Goal: Information Seeking & Learning: Learn about a topic

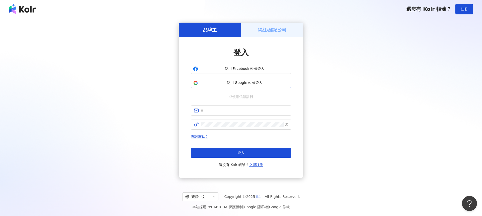
click at [241, 85] on span "使用 Google 帳號登入" at bounding box center [244, 82] width 89 height 5
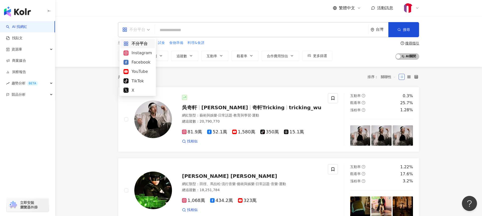
click at [147, 29] on span "不分平台" at bounding box center [136, 30] width 28 height 8
click at [143, 54] on div "Instagram" at bounding box center [138, 53] width 28 height 6
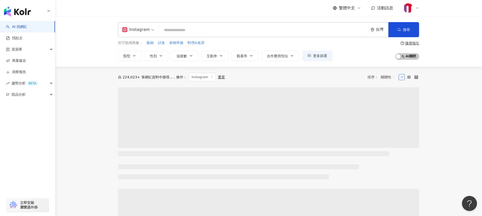
click at [171, 30] on input "search" at bounding box center [263, 30] width 205 height 10
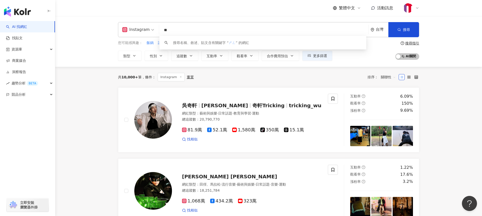
type input "*"
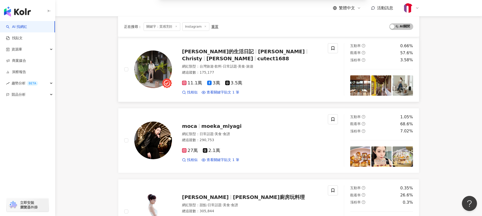
scroll to position [52, 0]
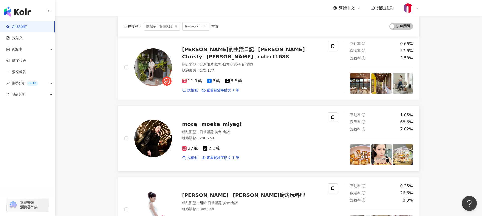
click at [205, 124] on span "moeka_miyagi" at bounding box center [221, 124] width 40 height 6
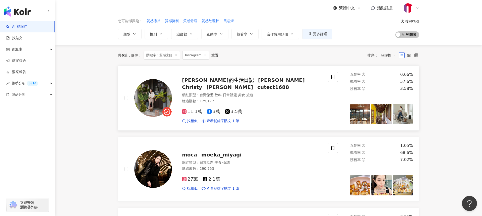
scroll to position [21, 0]
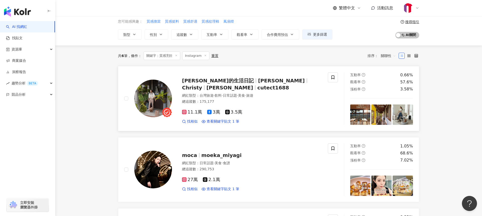
click at [205, 78] on span "馬尼麻麻的生活日記" at bounding box center [218, 81] width 72 height 6
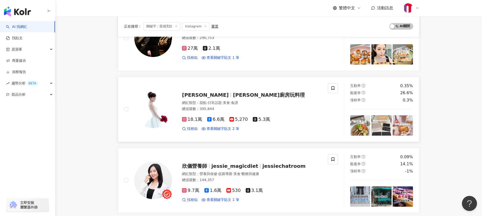
scroll to position [152, 0]
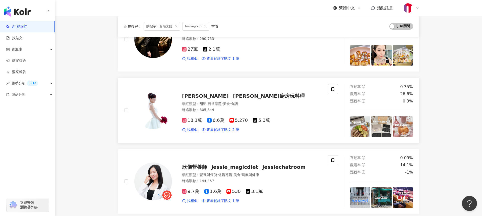
click at [193, 117] on div "18.1萬 6.6萬 5,270 5.3萬 找相似 查看關鍵字貼文 2 筆" at bounding box center [252, 123] width 140 height 19
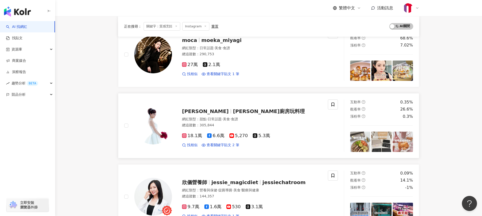
scroll to position [0, 0]
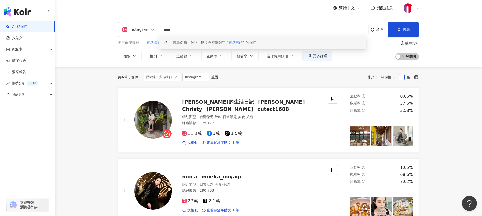
click at [169, 29] on input "****" at bounding box center [263, 30] width 205 height 10
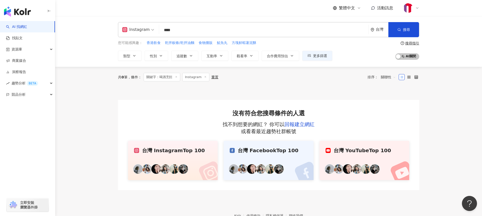
click at [172, 28] on input "****" at bounding box center [263, 30] width 205 height 10
click at [187, 29] on input "****" at bounding box center [263, 30] width 205 height 10
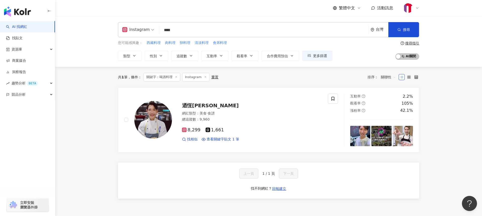
click at [182, 31] on input "****" at bounding box center [263, 30] width 205 height 10
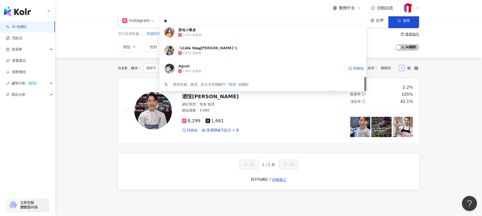
scroll to position [13, 0]
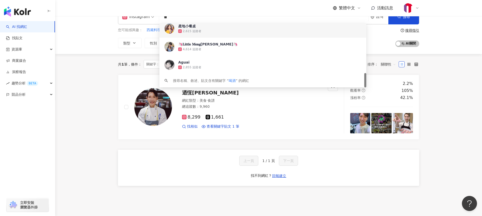
click at [172, 17] on input "**" at bounding box center [263, 18] width 205 height 10
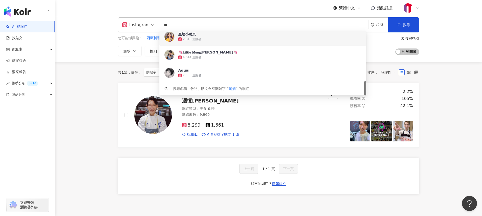
scroll to position [4, 0]
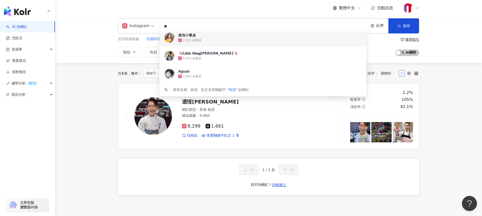
drag, startPoint x: 167, startPoint y: 23, endPoint x: 155, endPoint y: 22, distance: 11.1
click at [155, 22] on div "Instagram ** 台灣 搜尋 f2aa4d4e-014e-432e-88a2-701c3fdcc599 d6934157-4062-4c14-b046…" at bounding box center [268, 25] width 301 height 15
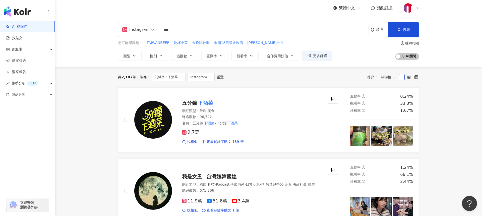
click at [132, 67] on div "共 2,107 筆 條件 ： 關鍵字：下酒菜 Instagram 重置 排序： 關聯性" at bounding box center [268, 77] width 301 height 21
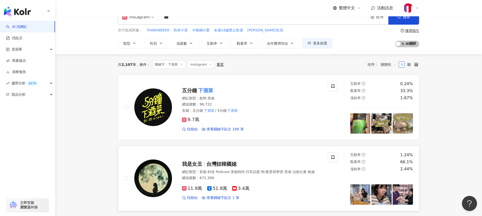
scroll to position [13, 0]
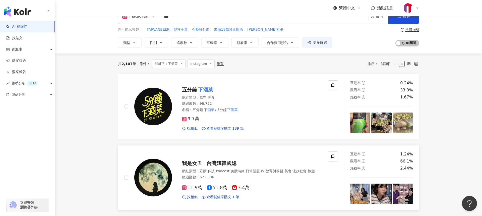
click at [193, 160] on span "我是女丑" at bounding box center [192, 163] width 20 height 6
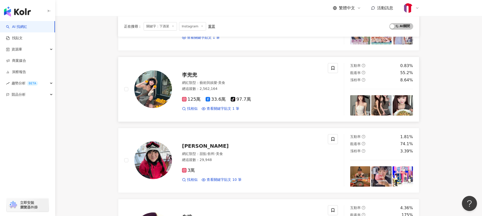
scroll to position [245, 0]
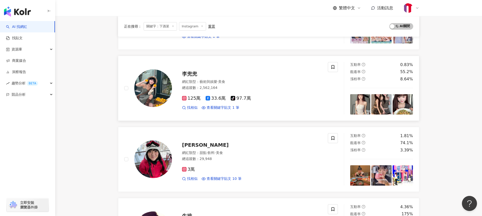
click at [195, 98] on span "125萬" at bounding box center [191, 98] width 19 height 5
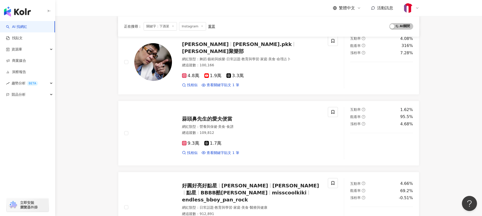
scroll to position [552, 0]
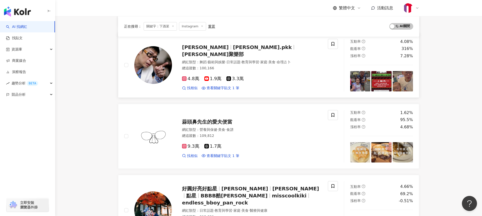
click at [192, 76] on span "4.8萬" at bounding box center [190, 78] width 17 height 5
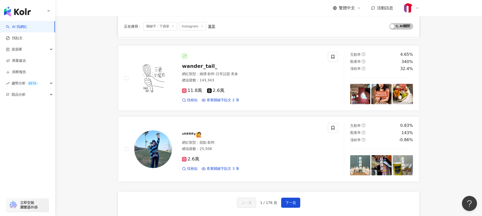
scroll to position [760, 0]
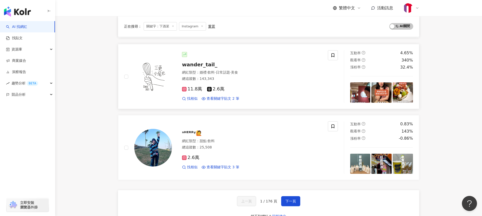
click at [196, 86] on span "11.8萬" at bounding box center [192, 88] width 20 height 5
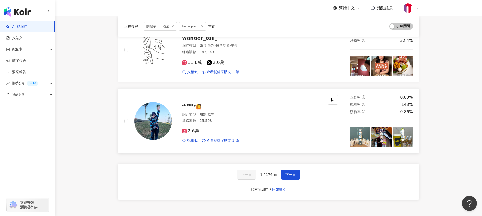
scroll to position [788, 0]
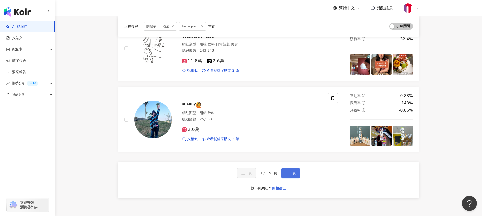
click at [289, 171] on span "下一頁" at bounding box center [291, 173] width 11 height 4
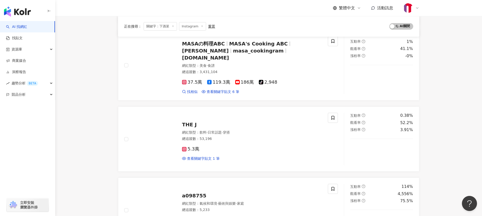
scroll to position [555, 0]
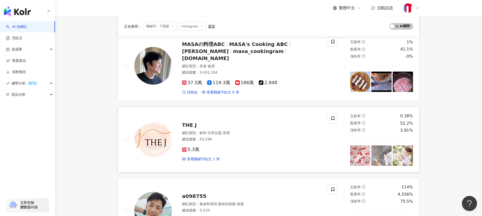
click at [190, 122] on span "THE J" at bounding box center [189, 125] width 15 height 6
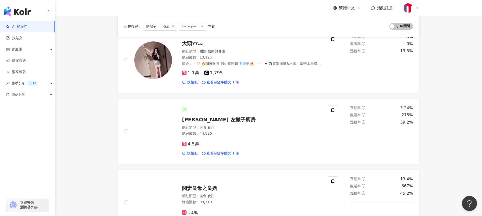
scroll to position [130, 0]
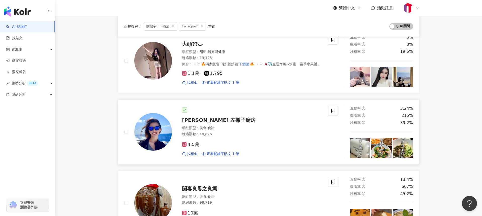
click at [197, 120] on span "蔡蔡 左撇子廚房" at bounding box center [219, 120] width 74 height 6
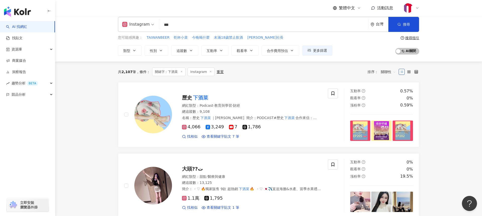
scroll to position [0, 0]
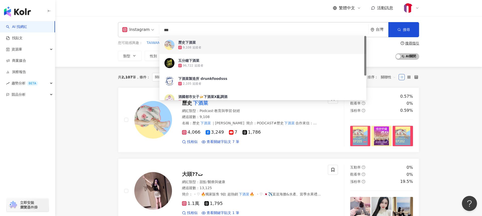
drag, startPoint x: 172, startPoint y: 28, endPoint x: 161, endPoint y: 26, distance: 10.4
click at [161, 26] on input "***" at bounding box center [263, 30] width 205 height 10
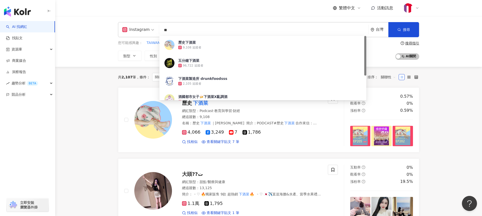
type input "*"
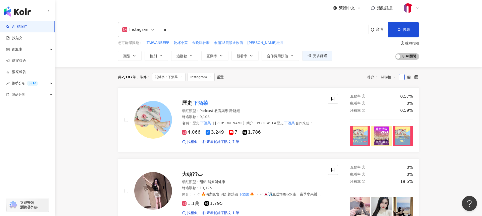
type input "*"
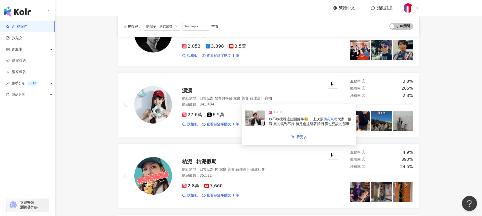
scroll to position [300, 0]
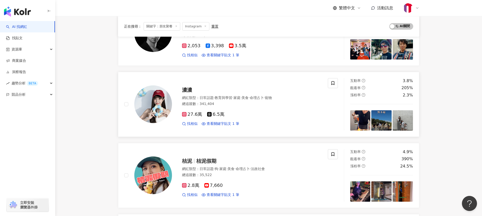
click at [185, 88] on span "濃濃" at bounding box center [187, 90] width 10 height 6
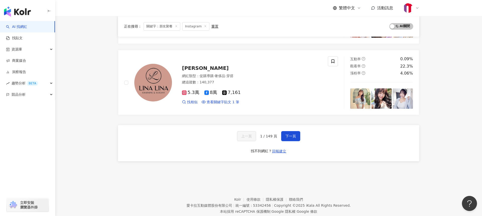
scroll to position [820, 0]
click at [297, 134] on button "下一頁" at bounding box center [290, 135] width 19 height 10
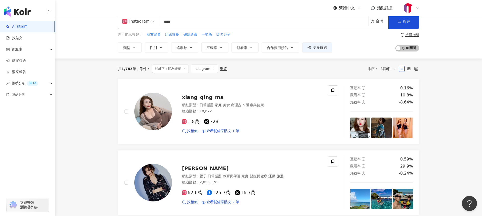
scroll to position [9, 0]
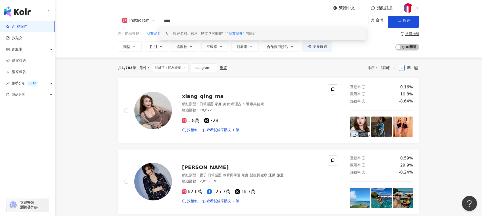
click at [177, 19] on input "****" at bounding box center [263, 21] width 205 height 10
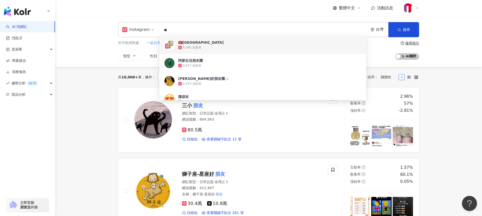
click at [179, 29] on input "**" at bounding box center [263, 30] width 205 height 10
type input "*"
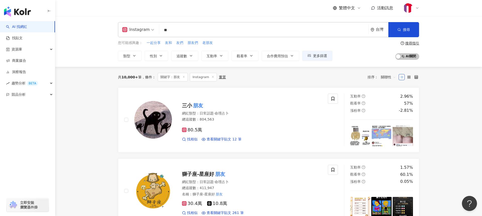
type input "*"
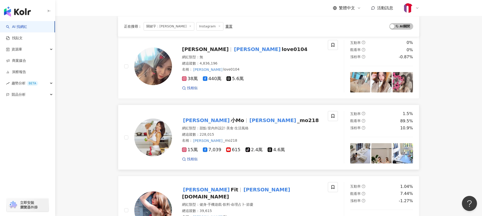
scroll to position [54, 0]
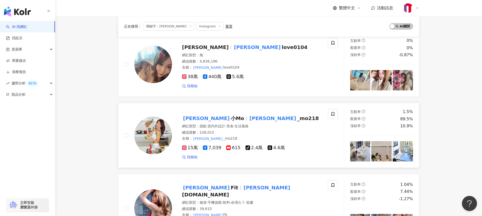
type input "******"
click at [231, 118] on span "小Mo" at bounding box center [238, 118] width 14 height 6
click at [189, 157] on span "找相似" at bounding box center [192, 157] width 11 height 5
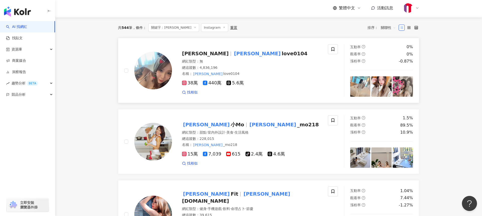
scroll to position [48, 0]
click at [282, 53] on span "love0104" at bounding box center [295, 53] width 26 height 6
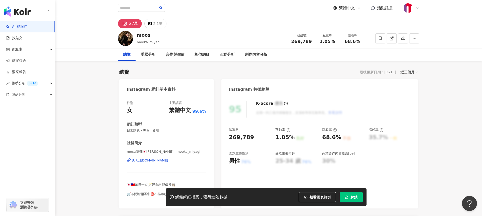
click at [168, 160] on div "https://www.instagram.com/moeka_miyagi/" at bounding box center [150, 160] width 36 height 5
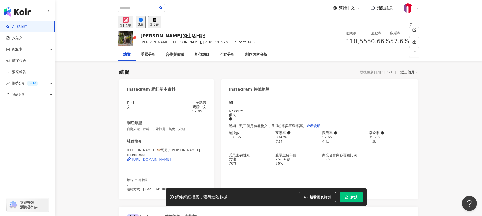
click at [171, 160] on div "https://www.instagram.com/cutect1688/" at bounding box center [151, 159] width 39 height 4
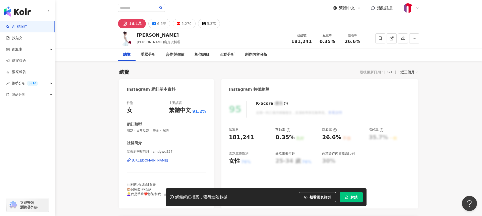
click at [168, 160] on div "https://www.instagram.com/cindywu527/" at bounding box center [150, 160] width 36 height 5
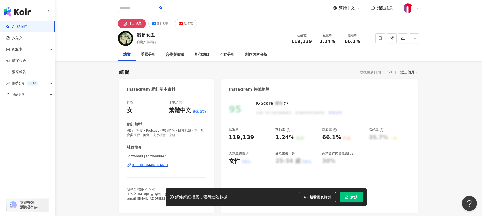
click at [168, 164] on div "https://www.instagram.com/taiwanniu421/" at bounding box center [150, 165] width 36 height 5
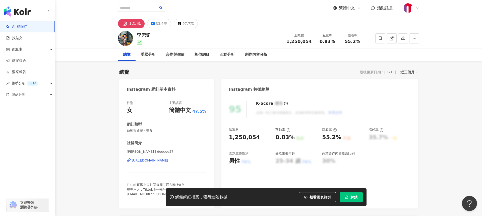
click at [168, 160] on div "https://www.instagram.com/douuod57/" at bounding box center [150, 160] width 36 height 5
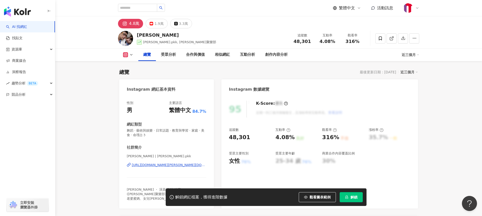
click at [159, 165] on div "https://www.instagram.com/mario.pkk/" at bounding box center [169, 165] width 75 height 5
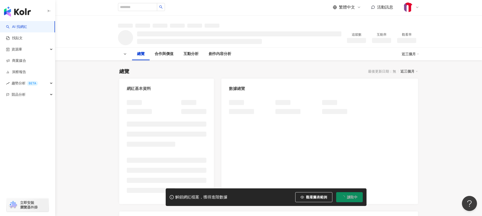
scroll to position [3, 0]
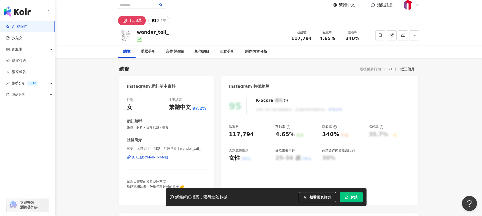
click at [168, 157] on div "https://www.instagram.com/wander_tail_/" at bounding box center [150, 157] width 36 height 5
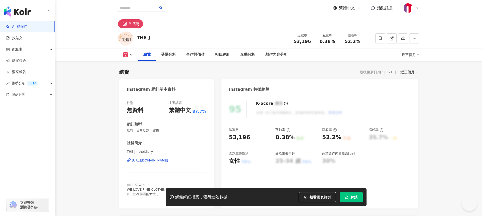
click at [168, 160] on div "https://www.instagram.com/thejdiary/" at bounding box center [150, 160] width 36 height 5
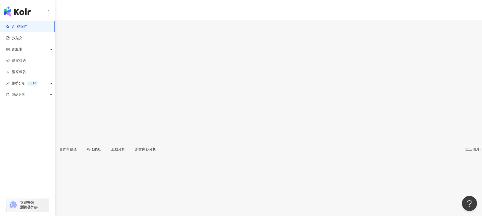
drag, startPoint x: 174, startPoint y: 160, endPoint x: 179, endPoint y: 158, distance: 5.9
click at [44, 215] on div "https://www.instagram.com/ii_n_o_n_g/" at bounding box center [24, 217] width 39 height 4
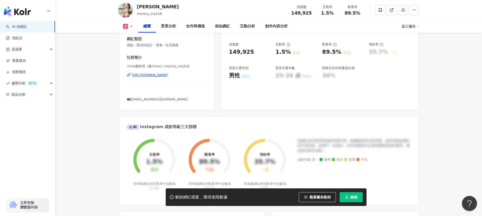
scroll to position [87, 0]
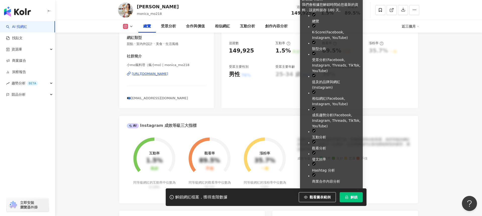
drag, startPoint x: 353, startPoint y: 195, endPoint x: 354, endPoint y: 190, distance: 5.2
click at [353, 195] on span "解鎖" at bounding box center [354, 197] width 7 height 4
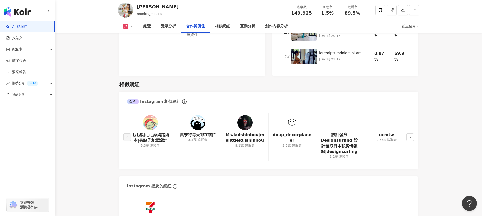
scroll to position [785, 0]
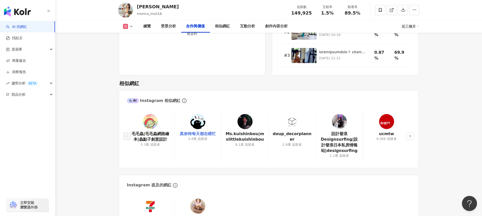
click at [200, 131] on link "真奈特每天都在瞎忙" at bounding box center [198, 134] width 36 height 6
click at [409, 135] on icon "right" at bounding box center [410, 136] width 3 height 3
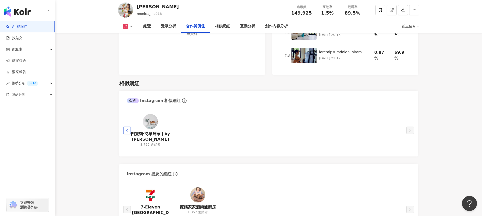
click at [127, 127] on button "button" at bounding box center [127, 131] width 8 height 8
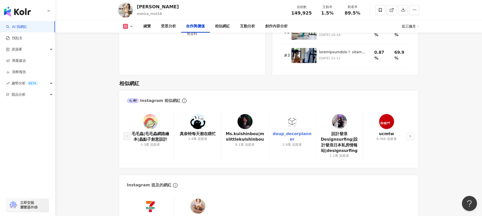
click at [296, 131] on link "doup_decorplanner" at bounding box center [292, 136] width 39 height 11
click at [246, 131] on link "Ms.kuishinbou|mslittlekuishinbou" at bounding box center [245, 136] width 39 height 11
click at [410, 135] on icon "right" at bounding box center [410, 136] width 3 height 3
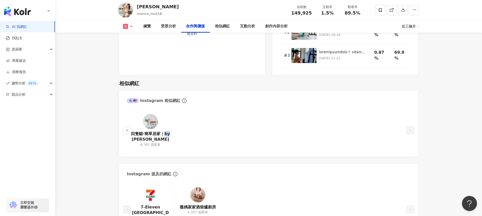
click at [410, 117] on div "四隻貓·簡單居家｜by Daizy 8,762 追蹤者" at bounding box center [269, 130] width 284 height 37
click at [126, 127] on button "button" at bounding box center [127, 131] width 8 height 8
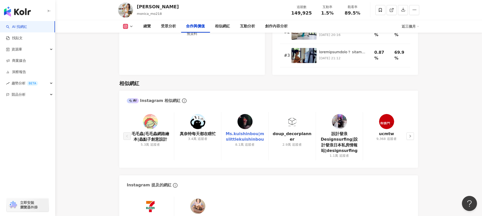
click at [249, 131] on link "Ms.kuishinbou|mslittlekuishinbou" at bounding box center [245, 136] width 39 height 11
click at [248, 131] on link "Ms.kuishinbou|mslittlekuishinbou" at bounding box center [245, 136] width 39 height 11
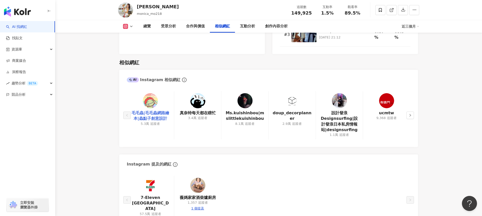
scroll to position [807, 0]
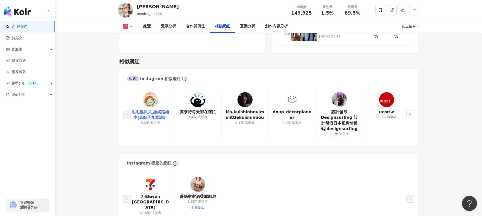
click at [156, 109] on link "毛毛蟲|毛毛蟲網路繪本|蟲點子創意設計" at bounding box center [150, 114] width 39 height 11
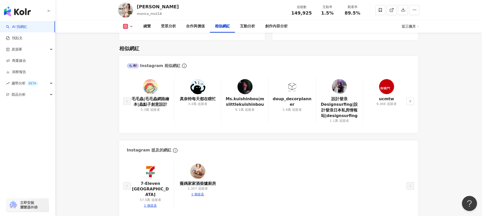
scroll to position [819, 0]
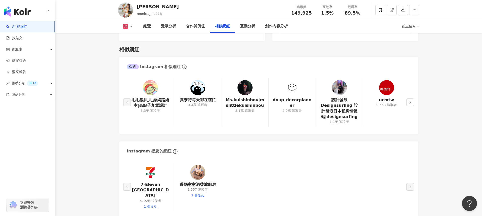
click at [171, 64] on div "AI Instagram 相似網紅" at bounding box center [154, 67] width 54 height 6
click at [201, 193] on div "1 個提及" at bounding box center [197, 195] width 13 height 5
type input "**********"
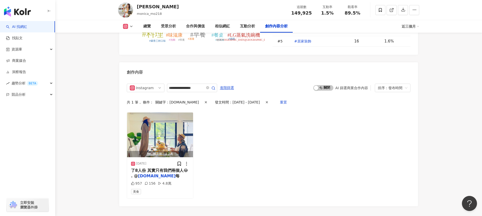
scroll to position [1527, 0]
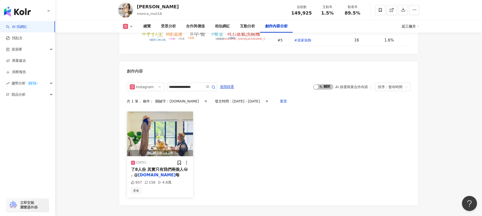
click at [152, 173] on mark "supervivi.kitchen" at bounding box center [157, 175] width 38 height 5
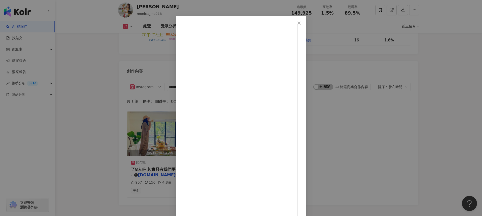
scroll to position [0, 0]
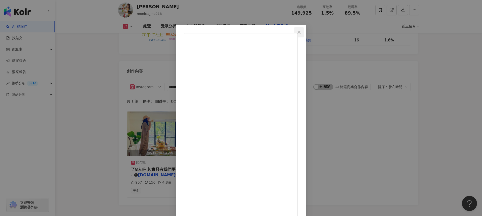
click at [301, 33] on icon "close" at bounding box center [299, 32] width 4 height 4
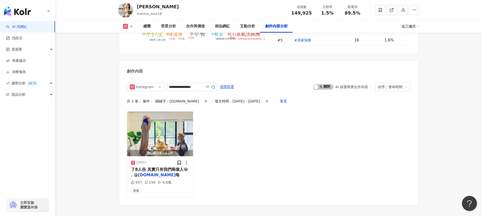
click at [27, 25] on link "AI 找網紅" at bounding box center [16, 26] width 21 height 5
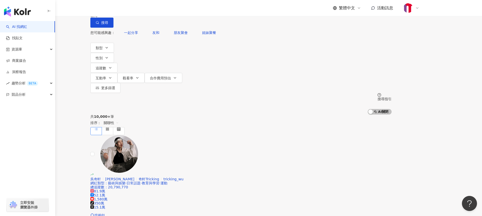
click at [164, 10] on input "search" at bounding box center [143, 5] width 41 height 10
click at [138, 35] on span "一起分享" at bounding box center [131, 33] width 14 height 4
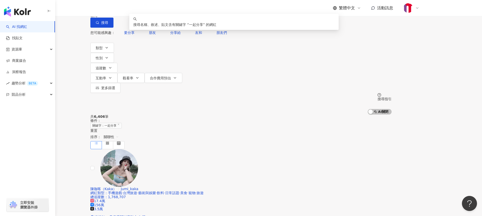
click at [164, 10] on input "****" at bounding box center [143, 5] width 41 height 10
type input "*"
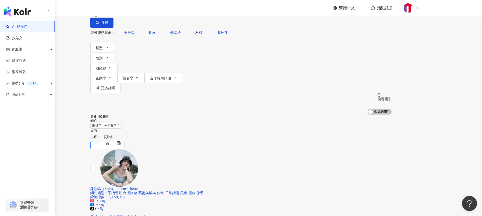
type input "*"
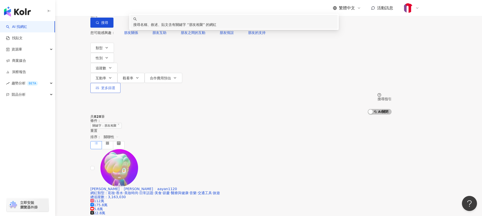
click at [115, 86] on span "更多篩選" at bounding box center [108, 88] width 14 height 4
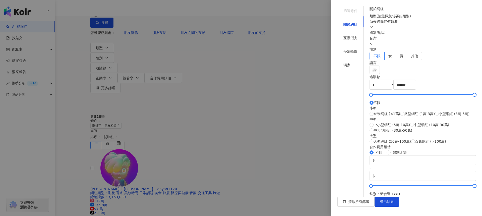
click at [306, 50] on div at bounding box center [241, 108] width 482 height 216
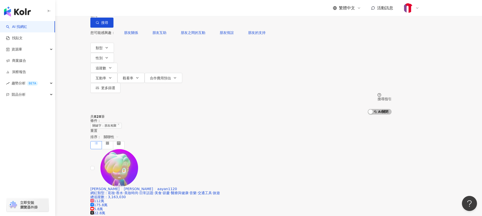
click at [164, 10] on input "****" at bounding box center [143, 5] width 41 height 10
drag, startPoint x: 148, startPoint y: 47, endPoint x: 175, endPoint y: 36, distance: 29.5
click at [148, 47] on div "您可能感興趣： 朋友關係 朋友互助 朋友之間的互動 朋友情誼 朋友的支持 類型 性別 追蹤數 互動率 觀看率 合作費用預估 更多篩選 篩選條件 關於網紅 互動…" at bounding box center [240, 60] width 301 height 65
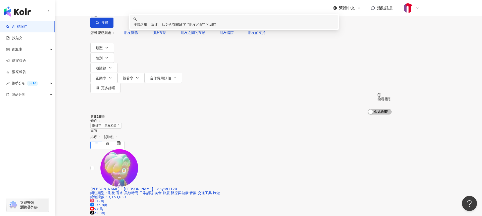
click at [164, 10] on input "****" at bounding box center [143, 5] width 41 height 10
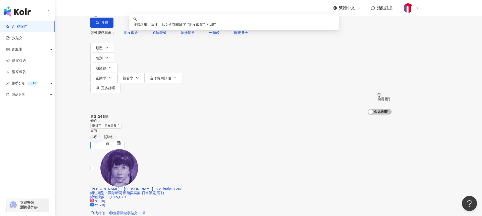
click at [116, 9] on span "不分平台" at bounding box center [104, 5] width 22 height 8
type input "****"
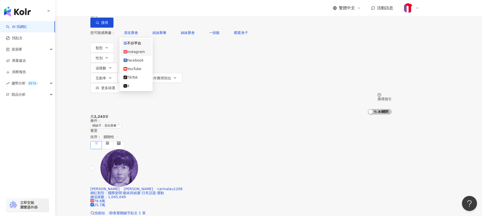
click at [135, 55] on div "Instagram" at bounding box center [136, 52] width 25 height 6
click at [106, 66] on span "追蹤數" at bounding box center [101, 68] width 11 height 4
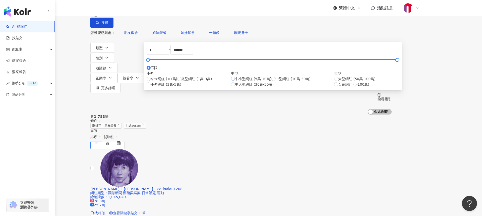
click at [239, 82] on span "中小型網紅 (5萬-10萬)" at bounding box center [253, 79] width 36 height 6
type input "*****"
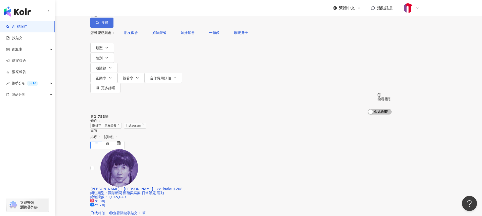
click at [108, 25] on span "搜尋" at bounding box center [104, 23] width 7 height 4
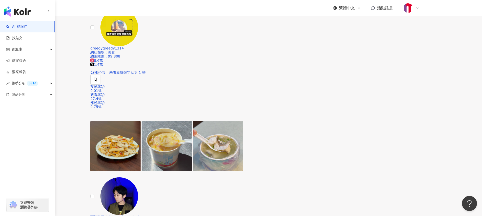
scroll to position [833, 0]
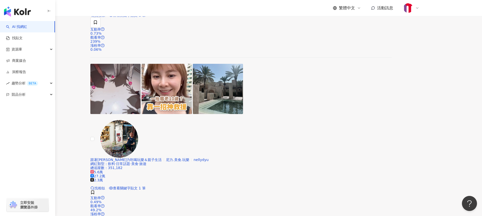
scroll to position [689, 0]
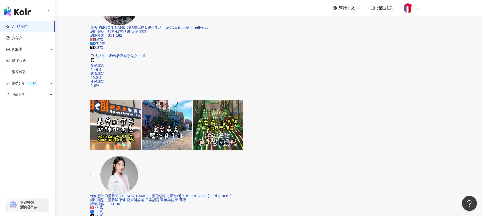
scroll to position [833, 0]
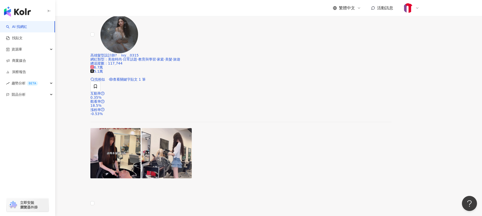
scroll to position [118, 0]
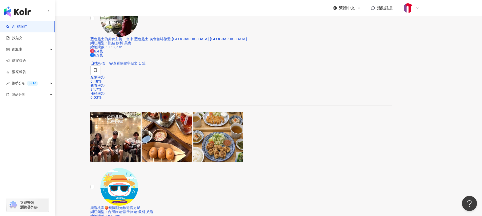
scroll to position [833, 0]
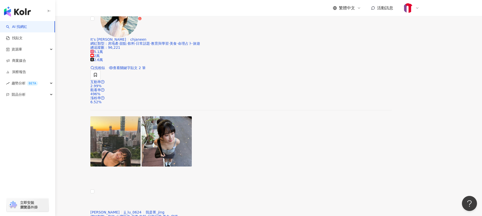
scroll to position [825, 0]
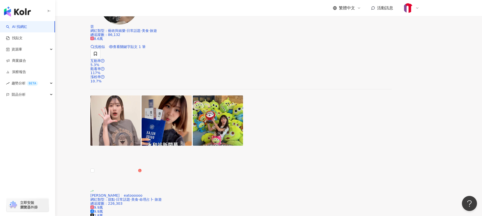
scroll to position [151, 0]
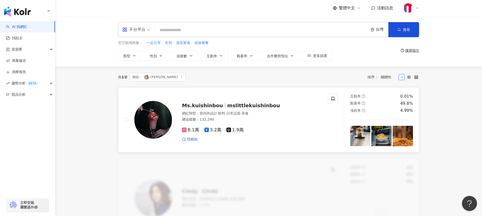
click at [233, 107] on span "mslittlekuishinbou" at bounding box center [253, 105] width 53 height 6
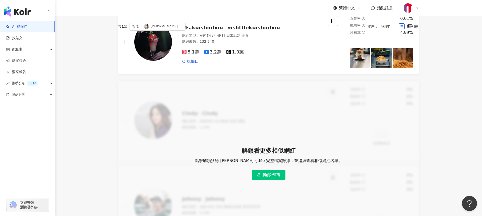
scroll to position [24, 0]
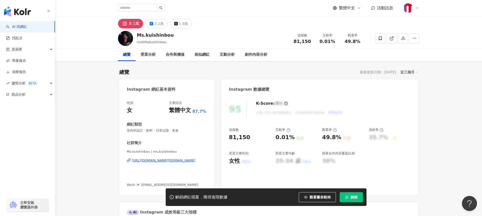
click at [169, 160] on div "[URL][DOMAIN_NAME][DOMAIN_NAME]" at bounding box center [164, 160] width 64 height 5
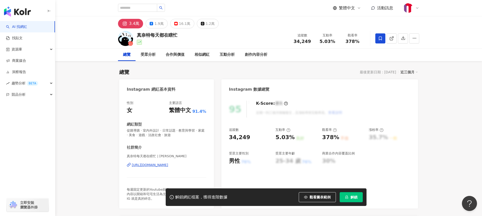
click at [168, 164] on div "https://www.instagram.com/janet_notbusy/" at bounding box center [150, 165] width 36 height 5
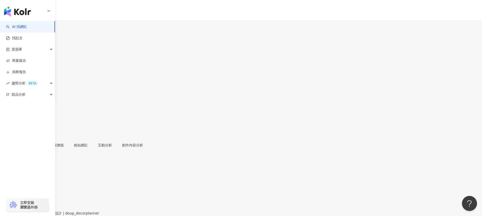
click at [44, 215] on div "https://www.instagram.com/doup_decorplanner/" at bounding box center [24, 217] width 39 height 4
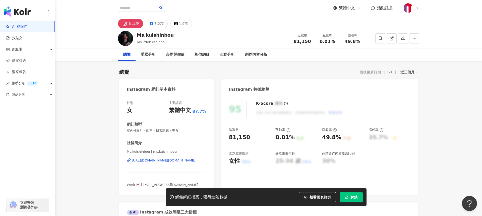
click at [173, 159] on div "https://www.instagram.com/ms.kuishinbou/" at bounding box center [164, 160] width 64 height 5
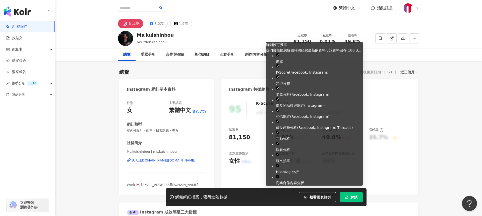
drag, startPoint x: 348, startPoint y: 197, endPoint x: 354, endPoint y: 151, distance: 46.1
click at [348, 196] on icon "lock" at bounding box center [347, 197] width 4 height 4
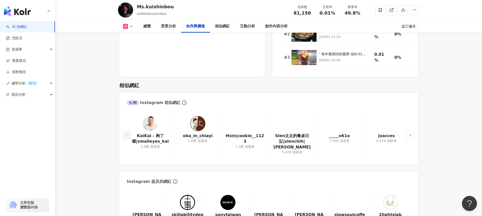
scroll to position [784, 0]
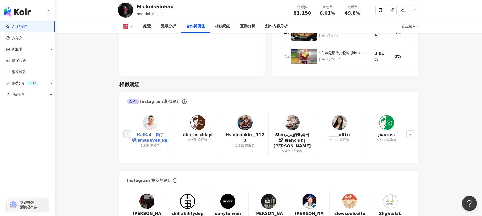
click at [156, 132] on link "KaiKai - 夠了喔|smalleyes_kai" at bounding box center [150, 137] width 39 height 11
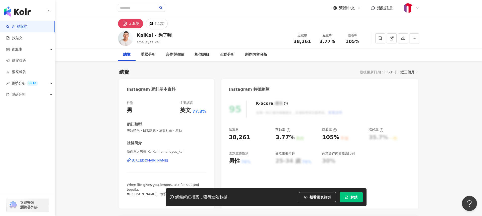
click at [168, 160] on div "https://www.instagram.com/smalleyes_kai/" at bounding box center [150, 160] width 36 height 5
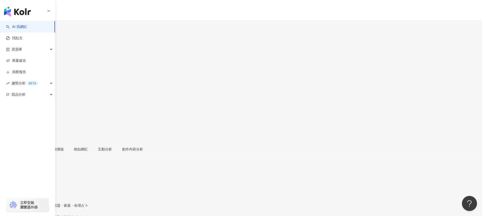
scroll to position [1, 0]
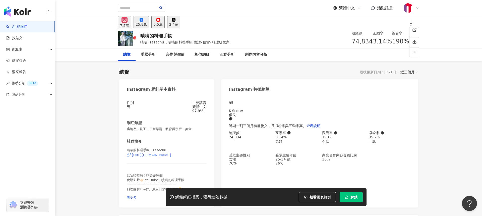
click at [155, 157] on div "https://www.instagram.com/zezechu_/" at bounding box center [151, 155] width 39 height 4
drag, startPoint x: 127, startPoint y: 151, endPoint x: 149, endPoint y: 151, distance: 21.6
click at [149, 151] on span "嘖嘖的料理手帳 | zezechu_" at bounding box center [147, 150] width 41 height 4
copy span "嘖嘖的料理手帳"
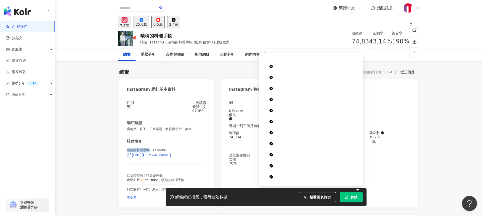
click at [352, 198] on span "解鎖" at bounding box center [354, 197] width 7 height 4
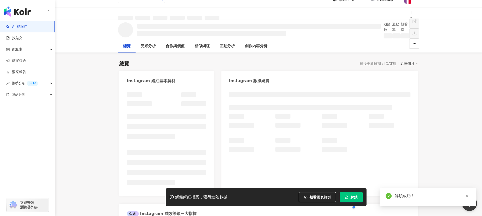
scroll to position [10, 0]
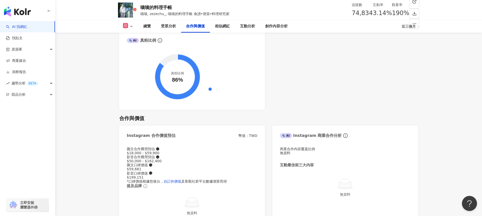
scroll to position [803, 0]
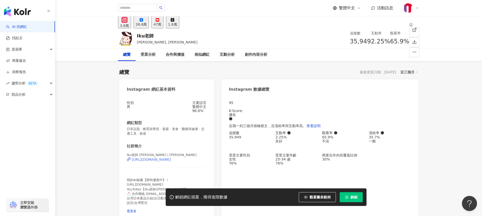
click at [161, 161] on div "[URL][DOMAIN_NAME]" at bounding box center [151, 159] width 39 height 4
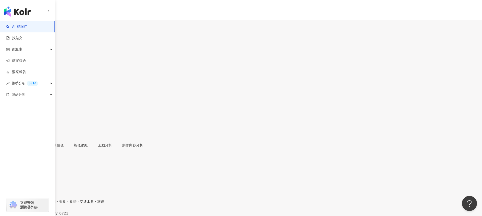
click at [44, 215] on div "[URL][DOMAIN_NAME]" at bounding box center [24, 217] width 39 height 4
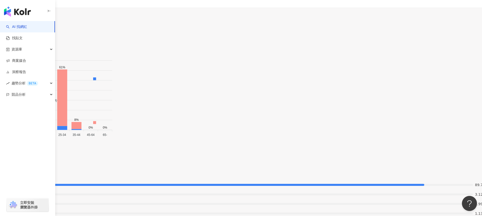
scroll to position [778, 0]
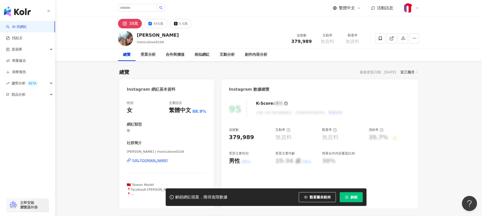
click at [168, 161] on div "https://www.instagram.com/monicalove0104/" at bounding box center [150, 160] width 36 height 5
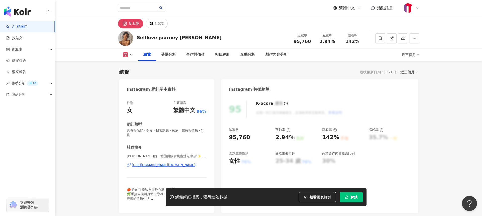
click at [162, 163] on div "[URL][DOMAIN_NAME][DOMAIN_NAME]" at bounding box center [164, 165] width 64 height 5
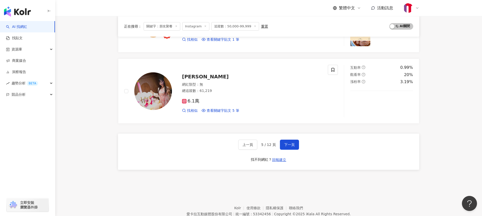
scroll to position [833, 0]
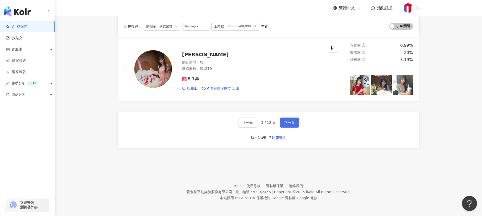
drag, startPoint x: 292, startPoint y: 122, endPoint x: 303, endPoint y: 122, distance: 10.8
click at [292, 122] on span "下一頁" at bounding box center [289, 123] width 11 height 4
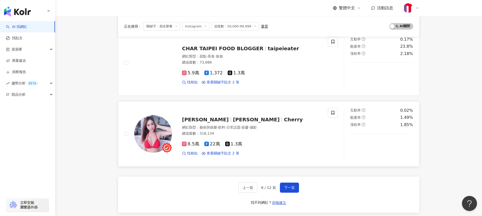
scroll to position [773, 0]
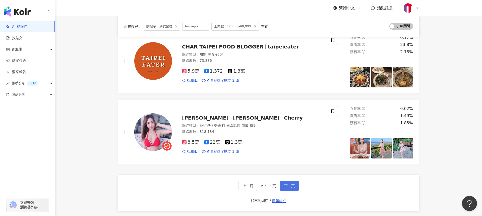
click at [291, 184] on span "下一頁" at bounding box center [289, 186] width 11 height 4
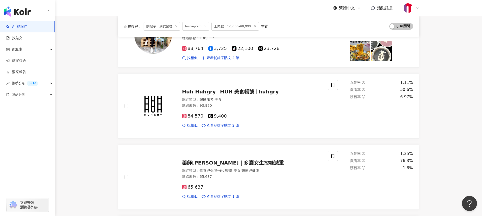
scroll to position [776, 0]
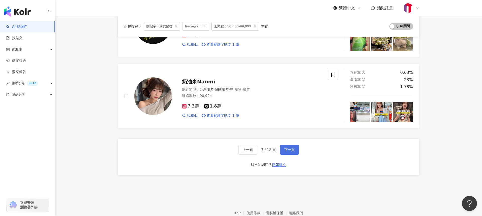
click at [293, 150] on span "下一頁" at bounding box center [289, 150] width 11 height 4
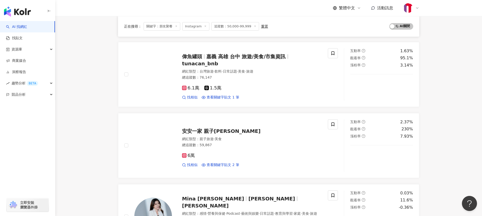
scroll to position [330, 0]
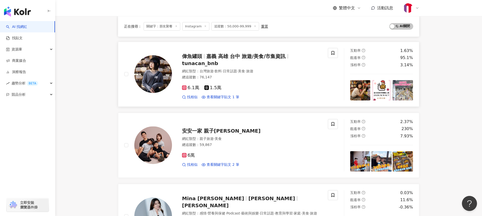
click at [202, 56] on span "偉魚罐頭" at bounding box center [194, 56] width 24 height 6
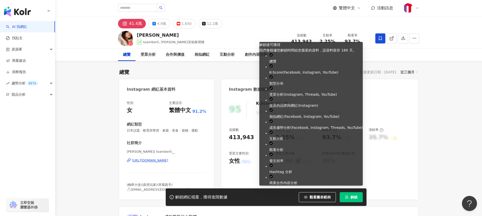
click at [351, 197] on span "解鎖" at bounding box center [354, 197] width 7 height 4
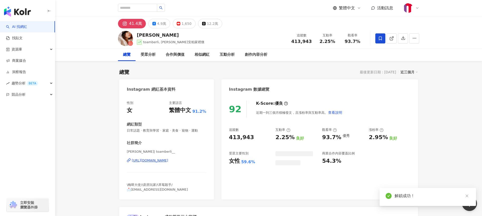
click at [258, 72] on div "總覽 最後更新日期：2025/9/4 近三個月" at bounding box center [268, 72] width 299 height 7
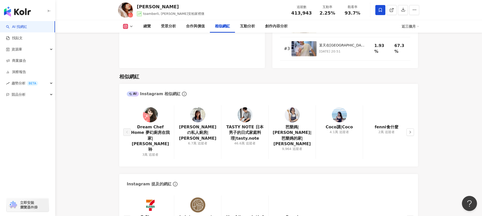
scroll to position [802, 0]
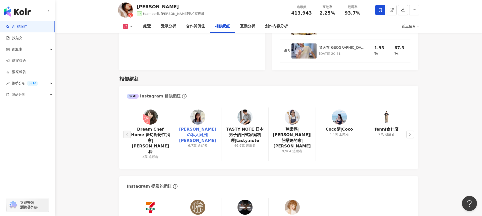
click at [205, 127] on link "Amyの私人廚房|Amy" at bounding box center [197, 135] width 39 height 17
click at [255, 127] on link "TASTY NOTE 日本男子的日式家庭料理|tasty.note" at bounding box center [245, 135] width 39 height 17
drag, startPoint x: 299, startPoint y: 105, endPoint x: 226, endPoint y: 5, distance: 124.2
click at [299, 127] on link "芭樂媽|Qistin Wong|芭樂媽的家|黃章盈" at bounding box center [292, 138] width 39 height 23
drag, startPoint x: 388, startPoint y: 104, endPoint x: 280, endPoint y: 8, distance: 145.1
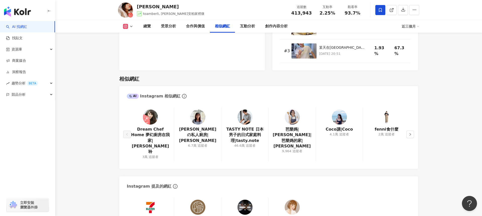
click at [388, 127] on link "fenni食什麼" at bounding box center [387, 130] width 24 height 6
click at [411, 133] on icon "right" at bounding box center [410, 134] width 3 height 3
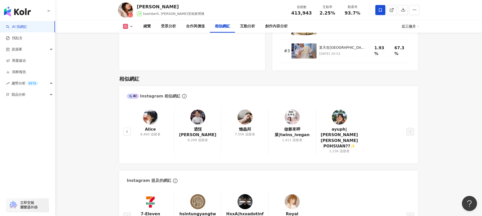
click at [411, 104] on div "Alice 8,460 追蹤者 迺恆Nathan Huang 8,299 追蹤者 懶蟲邦 7,556 追蹤者 做夥來呷菜|twins_ivegan 1,411…" at bounding box center [268, 132] width 299 height 61
click at [131, 107] on div "Alice 8,460 追蹤者" at bounding box center [150, 131] width 47 height 48
click at [128, 130] on icon "left" at bounding box center [127, 131] width 3 height 3
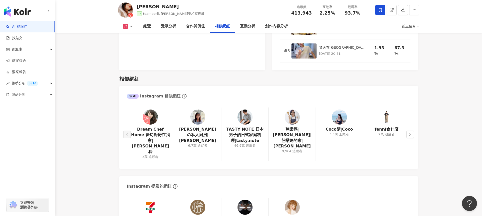
click at [165, 93] on div "AI Instagram 相似網紅" at bounding box center [154, 96] width 54 height 6
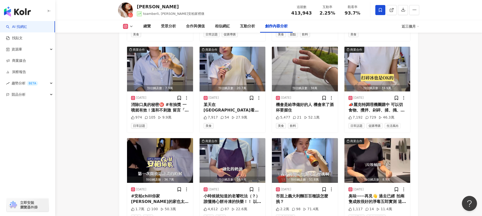
scroll to position [1684, 0]
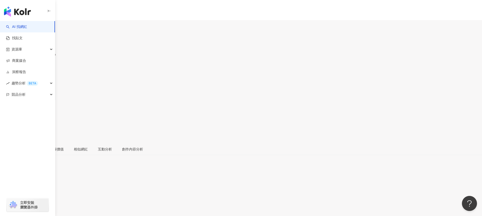
drag, startPoint x: 174, startPoint y: 160, endPoint x: 184, endPoint y: 152, distance: 13.0
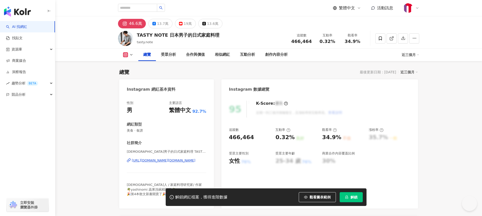
click at [154, 161] on div "[URL][DOMAIN_NAME][DOMAIN_NAME]" at bounding box center [164, 160] width 64 height 5
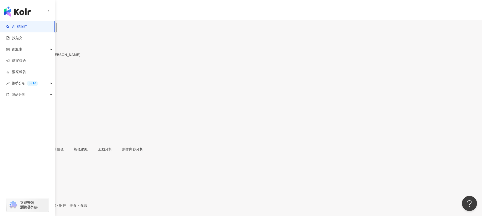
click at [40, 28] on div "37.3萬" at bounding box center [34, 30] width 11 height 4
drag, startPoint x: 358, startPoint y: 199, endPoint x: 354, endPoint y: 198, distance: 4.1
drag, startPoint x: 354, startPoint y: 198, endPoint x: 170, endPoint y: 164, distance: 186.8
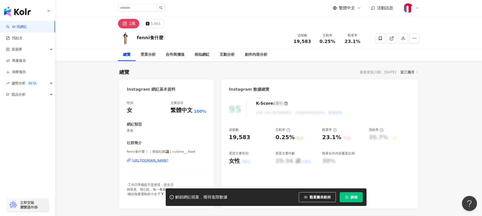
click at [163, 160] on div "[URL][DOMAIN_NAME]" at bounding box center [150, 160] width 36 height 5
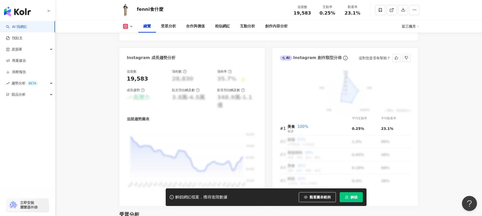
scroll to position [265, 0]
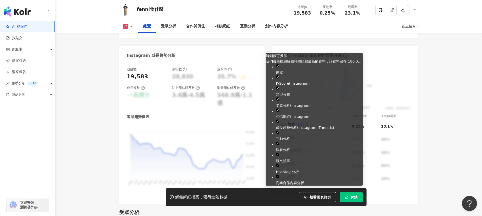
click at [352, 198] on span "解鎖" at bounding box center [354, 197] width 7 height 4
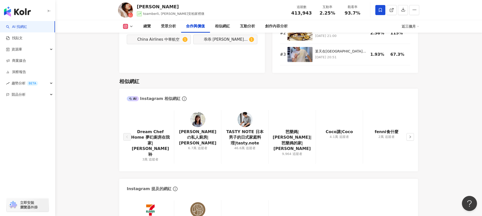
scroll to position [800, 0]
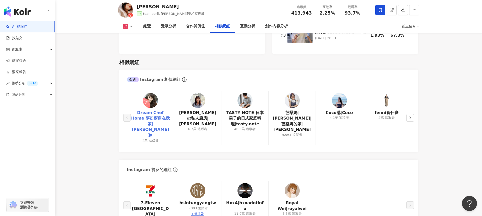
click at [140, 110] on link "Dream Chef Home 夢幻廚房在我家|Vivian殷睿聆" at bounding box center [150, 124] width 39 height 28
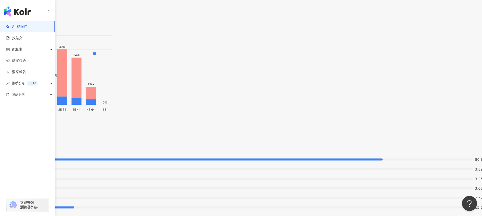
scroll to position [770, 0]
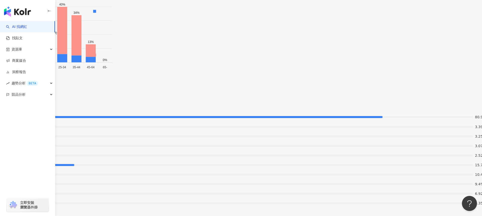
scroll to position [807, 0]
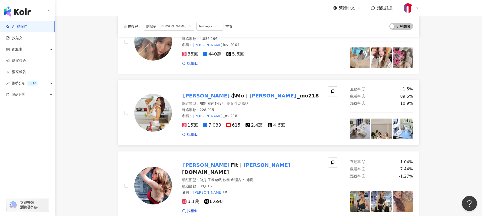
scroll to position [77, 0]
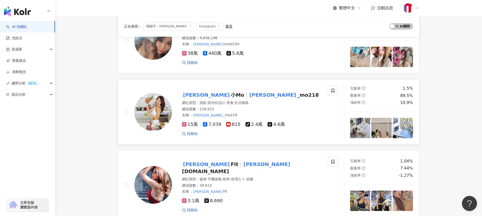
click at [247, 102] on span "生活風格" at bounding box center [242, 103] width 14 height 4
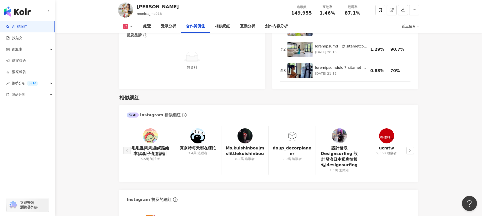
scroll to position [754, 0]
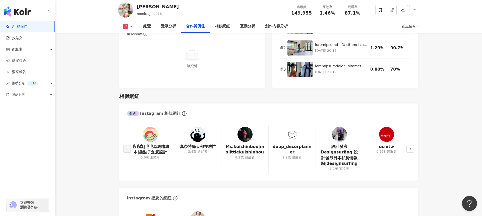
click at [27, 27] on link "AI 找網紅" at bounding box center [16, 26] width 21 height 5
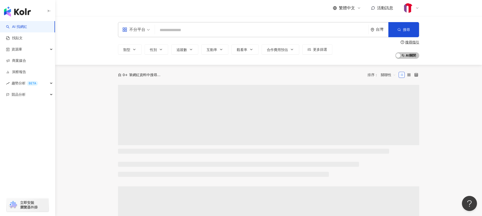
click at [170, 27] on input "search" at bounding box center [261, 30] width 209 height 10
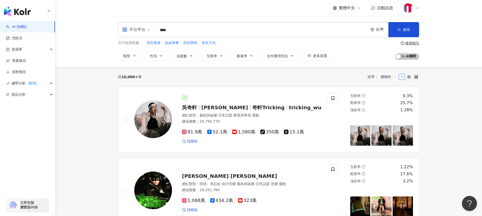
type input "****"
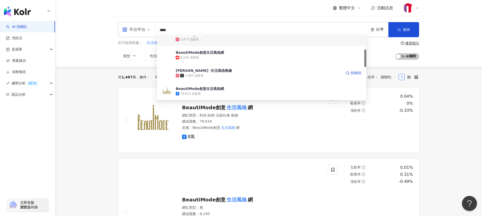
scroll to position [49, 0]
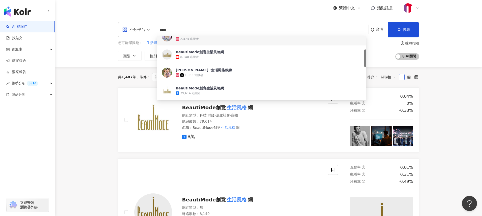
click at [148, 29] on span "不分平台" at bounding box center [136, 30] width 28 height 8
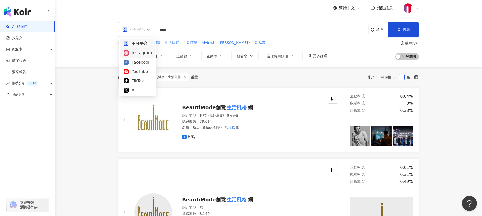
click at [139, 52] on div "Instagram" at bounding box center [138, 53] width 28 height 6
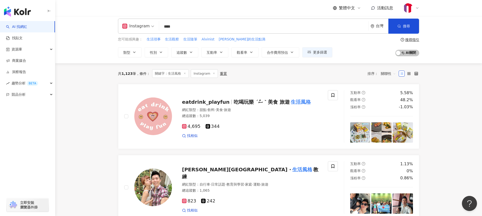
scroll to position [5, 0]
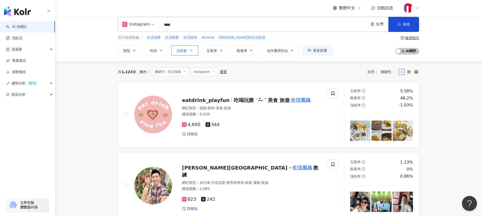
click at [188, 52] on button "追蹤數" at bounding box center [184, 50] width 27 height 10
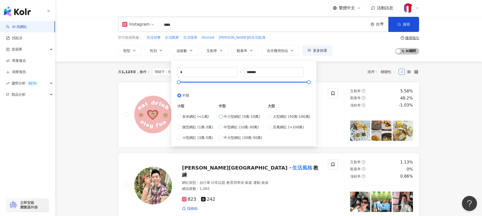
click at [235, 116] on span "中小型網紅 (5萬-10萬)" at bounding box center [242, 117] width 36 height 6
type input "*****"
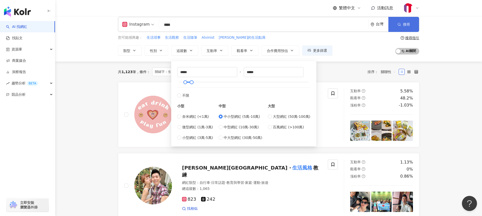
click at [406, 24] on span "搜尋" at bounding box center [406, 24] width 7 height 4
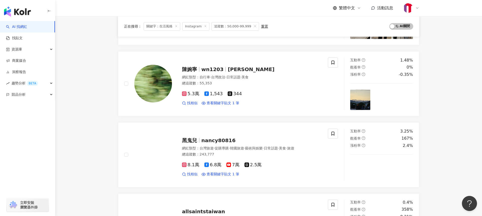
scroll to position [464, 0]
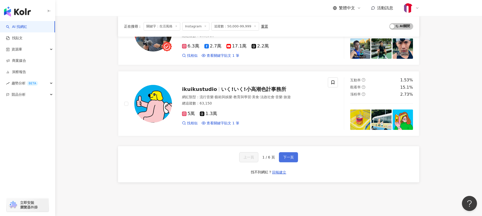
click at [284, 154] on button "下一頁" at bounding box center [288, 157] width 19 height 10
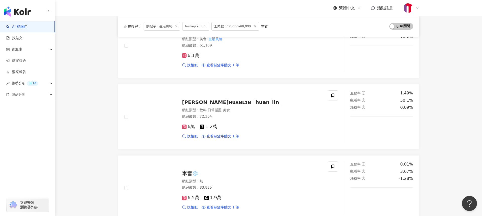
scroll to position [505, 0]
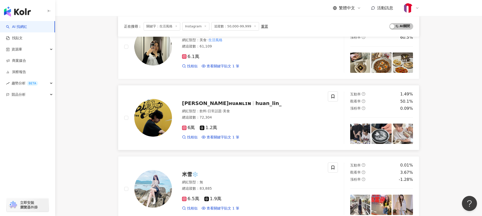
click at [255, 100] on span "huan_lin_" at bounding box center [268, 103] width 26 height 6
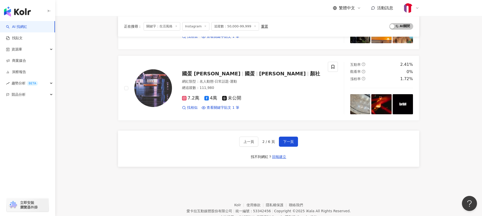
scroll to position [833, 0]
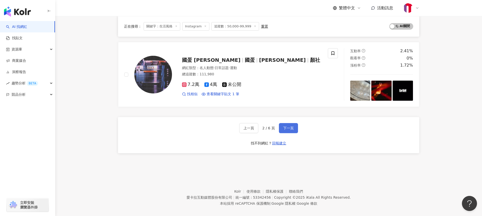
click at [288, 126] on span "下一頁" at bounding box center [288, 128] width 11 height 4
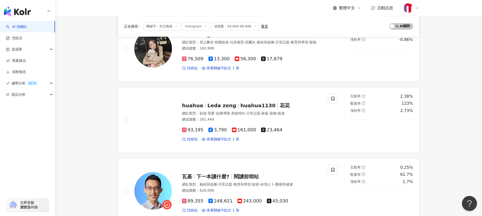
scroll to position [836, 0]
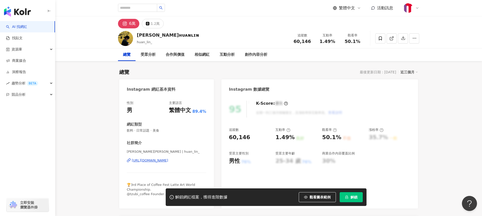
click at [164, 160] on div "[URL][DOMAIN_NAME]" at bounding box center [150, 160] width 36 height 5
click at [167, 159] on div "[URL][DOMAIN_NAME]" at bounding box center [150, 160] width 36 height 5
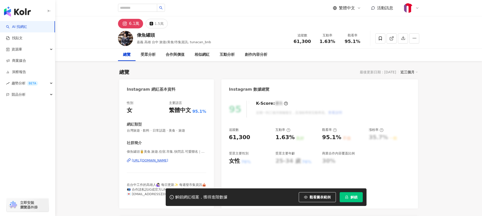
click at [168, 160] on div "[URL][DOMAIN_NAME]" at bounding box center [150, 160] width 36 height 5
click at [168, 159] on div "https://www.instagram.com/tunacan_bnb/" at bounding box center [150, 160] width 36 height 5
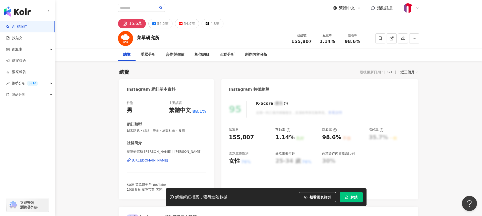
click at [351, 197] on span "解鎖" at bounding box center [354, 197] width 7 height 4
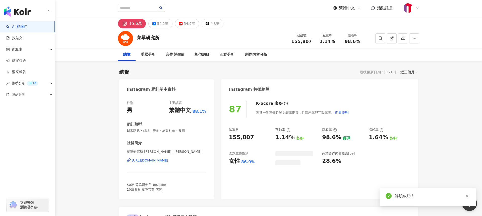
click at [161, 160] on div "https://www.instagram.com/menukevin/" at bounding box center [150, 160] width 36 height 5
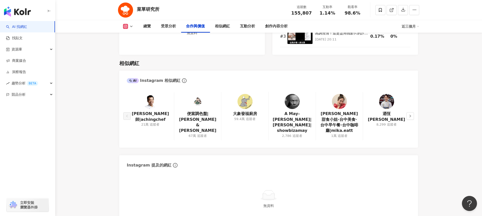
scroll to position [792, 0]
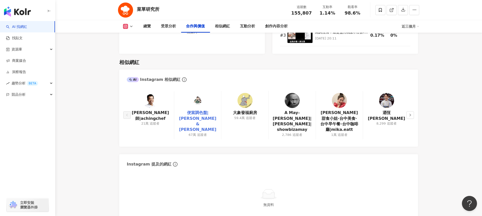
click at [190, 113] on link "便當調色盤|[PERSON_NAME] & [PERSON_NAME]" at bounding box center [197, 121] width 39 height 23
click at [247, 115] on link "大象發福廚房" at bounding box center [245, 113] width 24 height 6
click at [410, 114] on icon "right" at bounding box center [411, 115] width 2 height 3
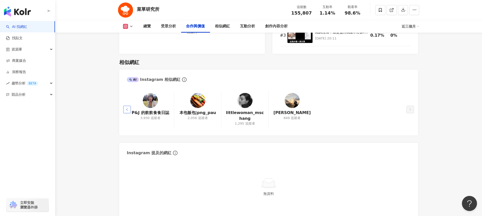
drag, startPoint x: 124, startPoint y: 108, endPoint x: 127, endPoint y: 109, distance: 3.5
click at [124, 108] on button "button" at bounding box center [127, 110] width 8 height 8
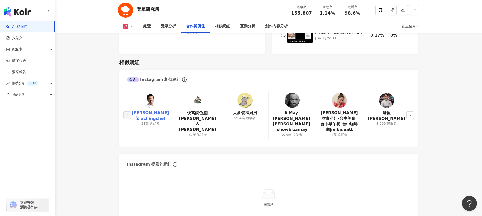
click at [148, 114] on link "阿慶師|achingchef" at bounding box center [150, 115] width 39 height 11
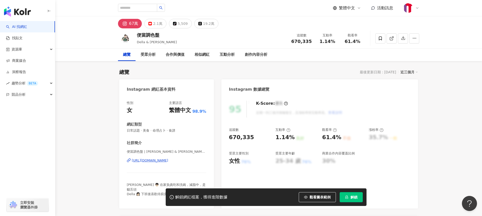
click at [167, 161] on div "[URL][DOMAIN_NAME]" at bounding box center [150, 160] width 36 height 5
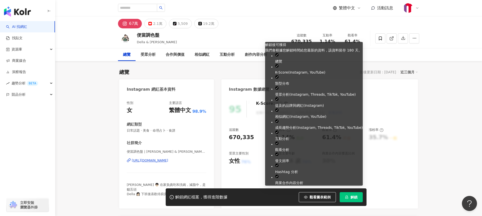
click at [356, 195] on span "解鎖" at bounding box center [354, 197] width 7 height 4
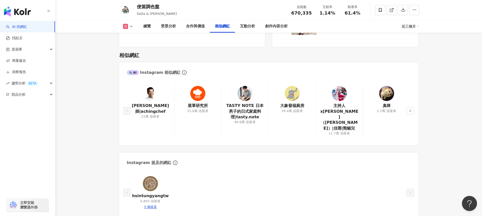
scroll to position [834, 0]
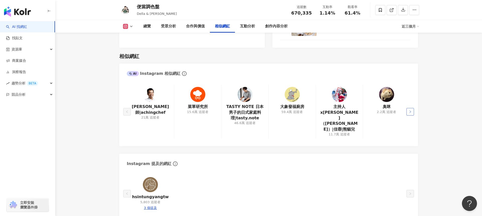
click at [412, 108] on button "button" at bounding box center [411, 112] width 8 height 8
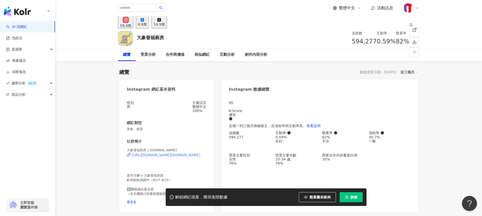
click at [174, 157] on div "[URL][DOMAIN_NAME][DOMAIN_NAME]" at bounding box center [166, 155] width 69 height 4
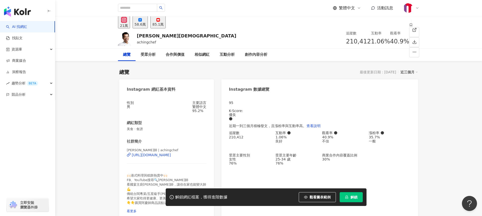
click at [355, 198] on span "解鎖" at bounding box center [354, 197] width 7 height 4
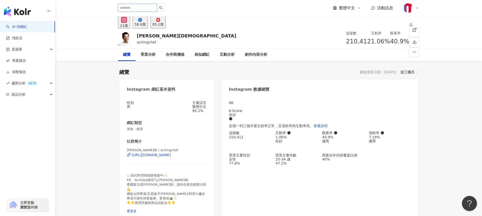
click at [136, 8] on input "search" at bounding box center [137, 8] width 39 height 8
type input "*"
type input "**"
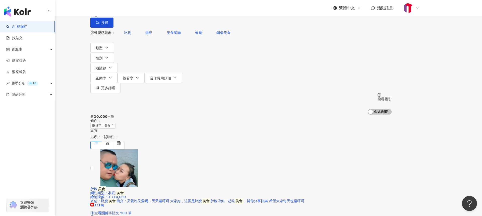
click at [116, 9] on span "不分平台" at bounding box center [104, 5] width 22 height 8
click at [131, 54] on div "Instagram" at bounding box center [136, 52] width 25 height 6
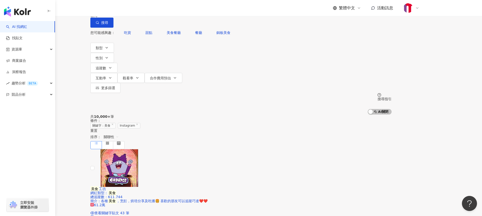
click at [167, 10] on input "**" at bounding box center [147, 5] width 41 height 10
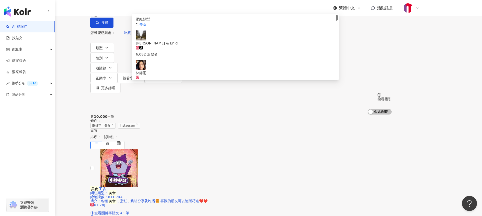
type input "*"
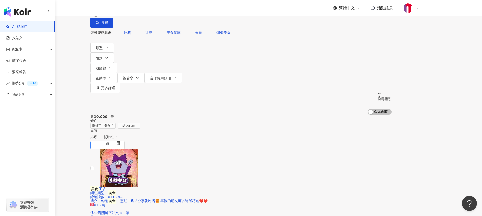
type input "**"
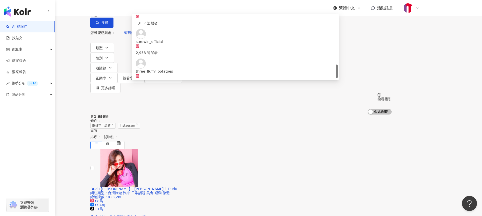
scroll to position [234, 0]
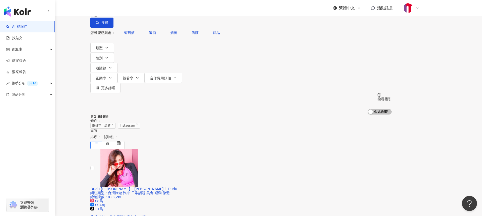
drag, startPoint x: 103, startPoint y: 83, endPoint x: 105, endPoint y: 82, distance: 2.9
click at [111, 67] on icon "button" at bounding box center [110, 67] width 2 height 1
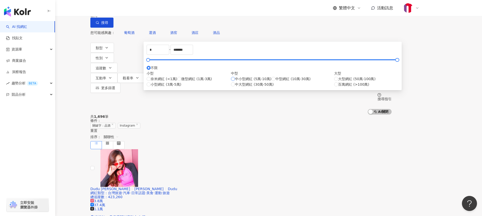
type input "*****"
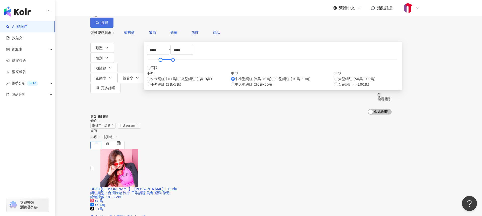
click at [108, 25] on span "搜尋" at bounding box center [104, 23] width 7 height 4
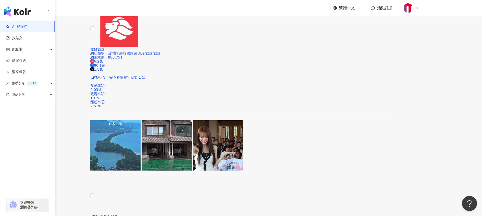
scroll to position [786, 0]
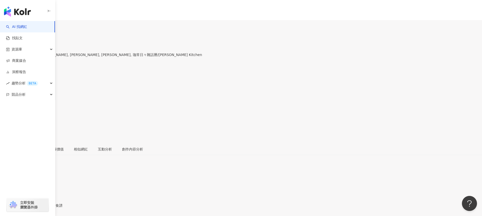
click at [25, 28] on div "7.8萬" at bounding box center [20, 30] width 9 height 4
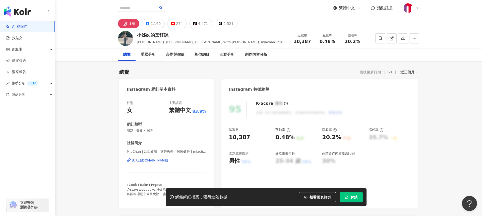
click at [168, 160] on div "https://www.instagram.com/miachanli/" at bounding box center [150, 160] width 36 height 5
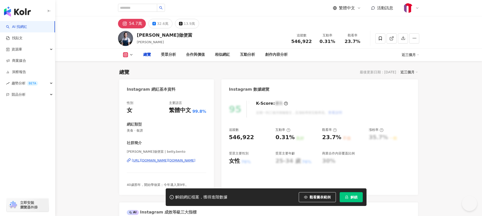
click at [166, 161] on div "[URL][DOMAIN_NAME][DOMAIN_NAME]" at bounding box center [164, 160] width 64 height 5
